Goal: Information Seeking & Learning: Get advice/opinions

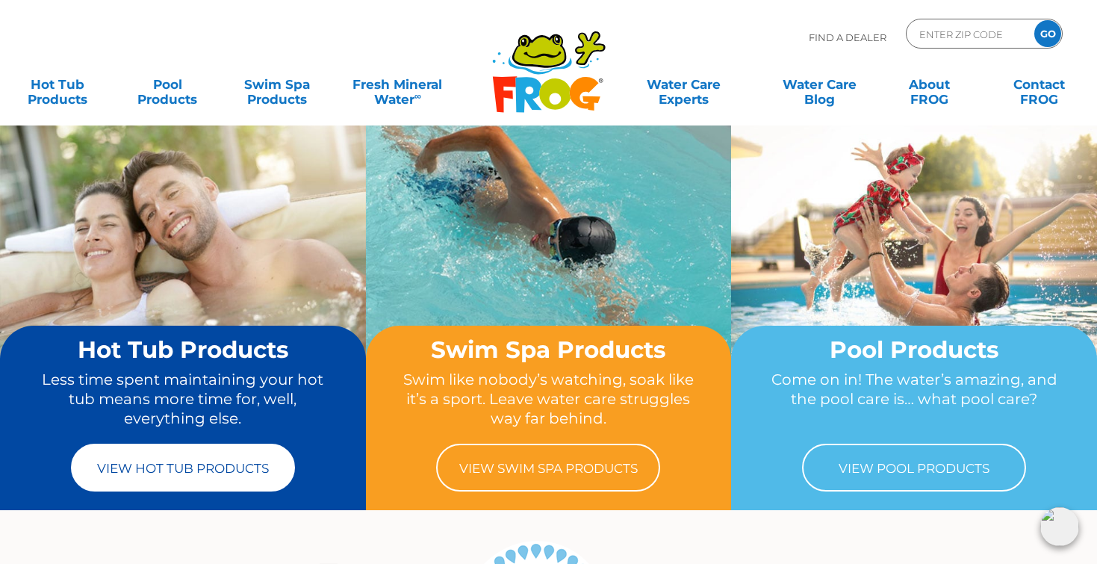
click at [237, 468] on link "View Hot Tub Products" at bounding box center [183, 467] width 224 height 48
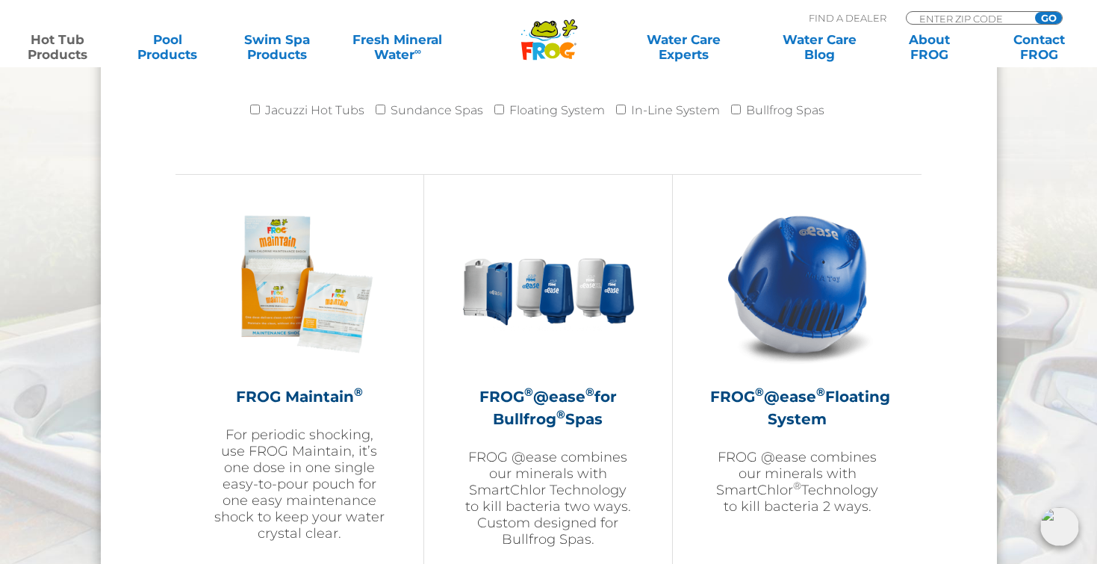
scroll to position [1575, 0]
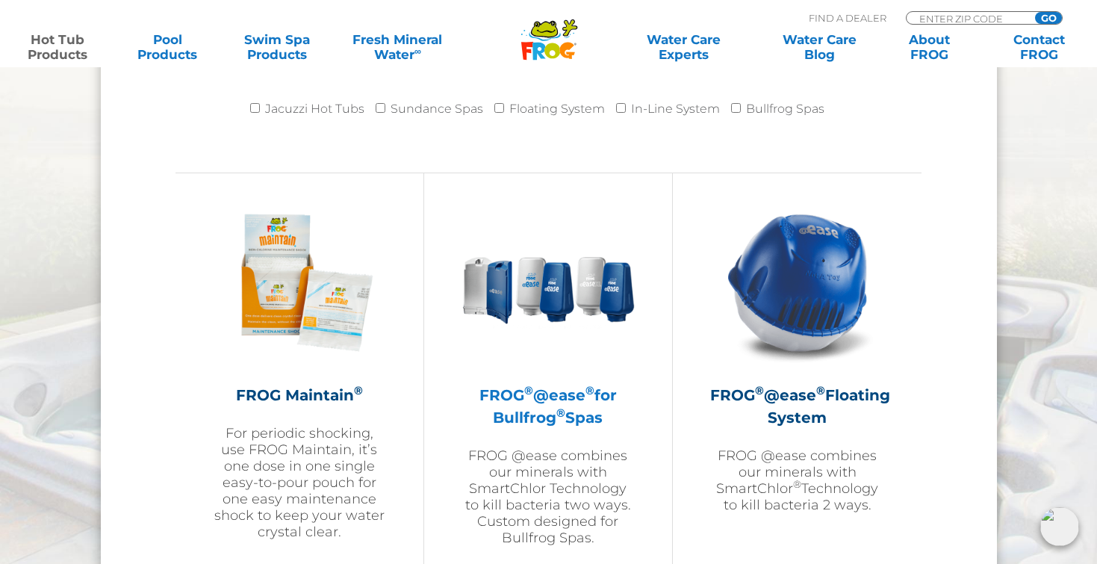
click at [556, 290] on img at bounding box center [547, 282] width 173 height 173
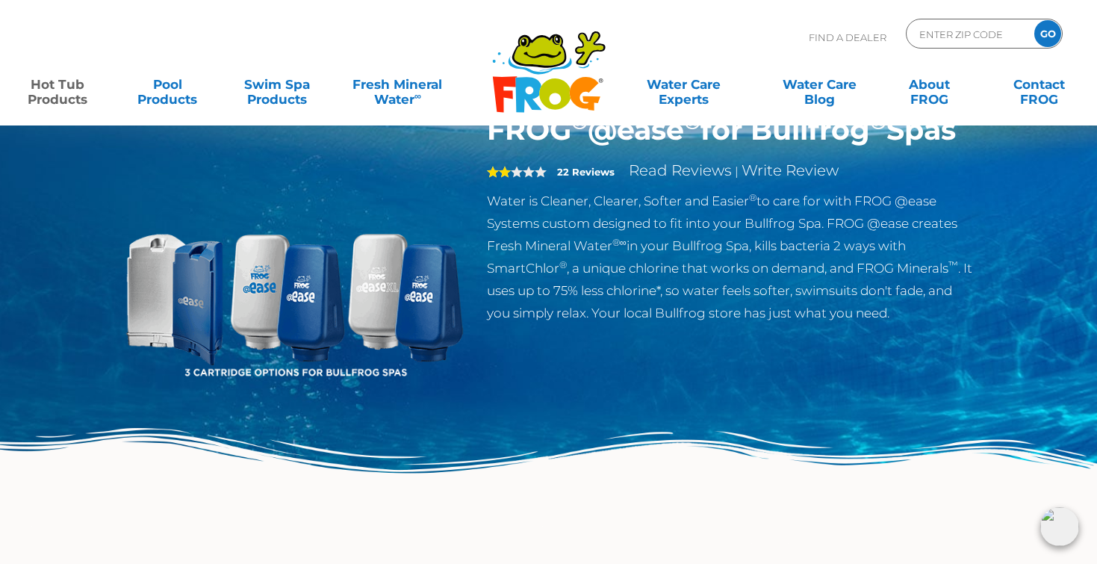
scroll to position [66, 0]
click at [691, 179] on link "Read Reviews" at bounding box center [680, 170] width 103 height 18
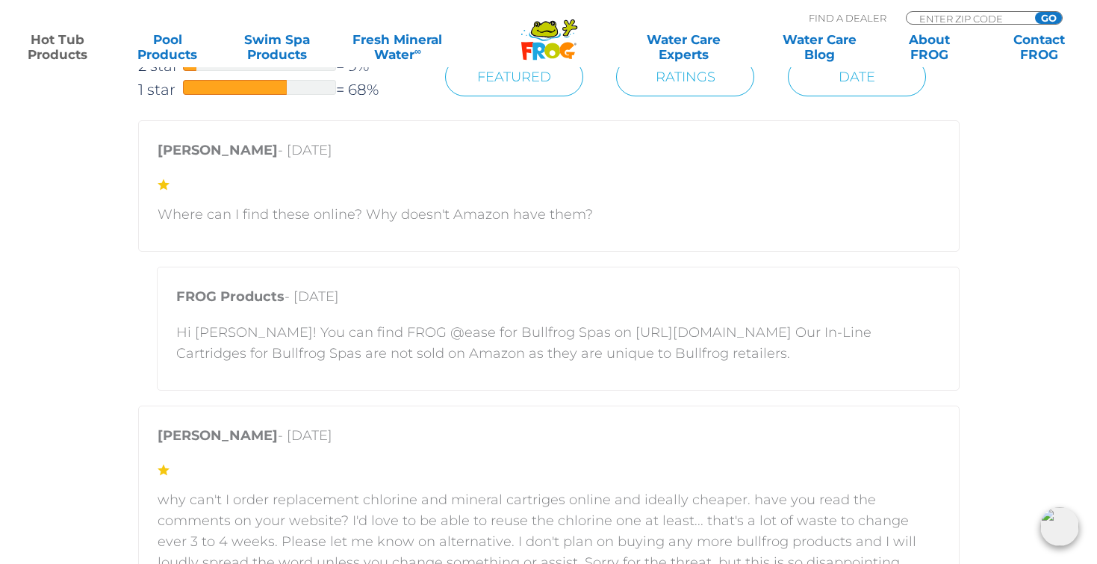
scroll to position [2806, 0]
drag, startPoint x: 544, startPoint y: 332, endPoint x: 735, endPoint y: 333, distance: 191.1
click at [735, 333] on p "Hi [PERSON_NAME]! You can find FROG @ease for Bullfrog Spas on [URL][DOMAIN_NAM…" at bounding box center [558, 342] width 764 height 42
copy p "[URL][DOMAIN_NAME]"
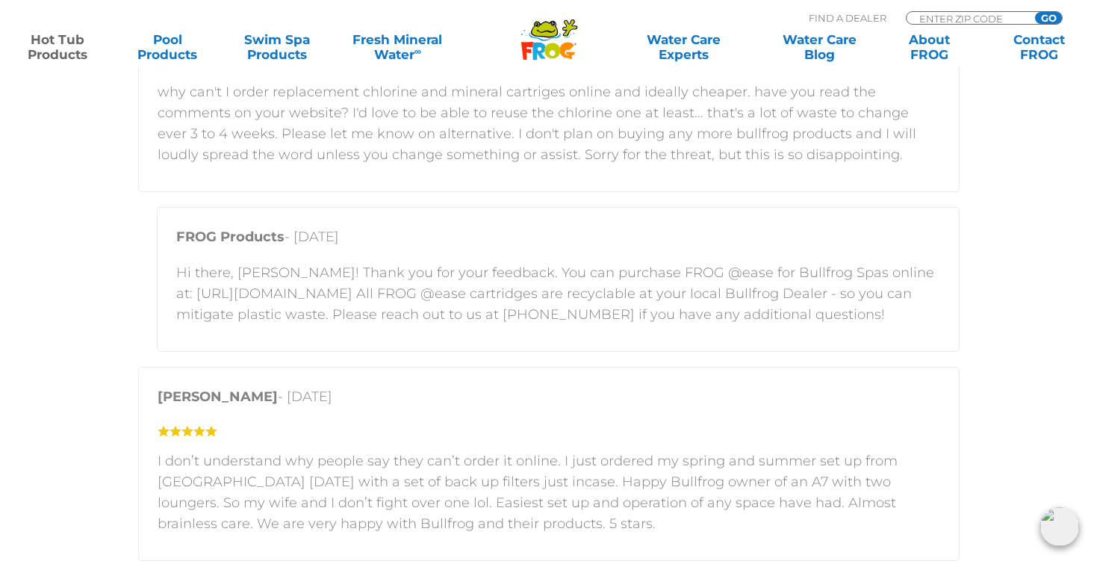
scroll to position [3215, 0]
